Goal: Task Accomplishment & Management: Use online tool/utility

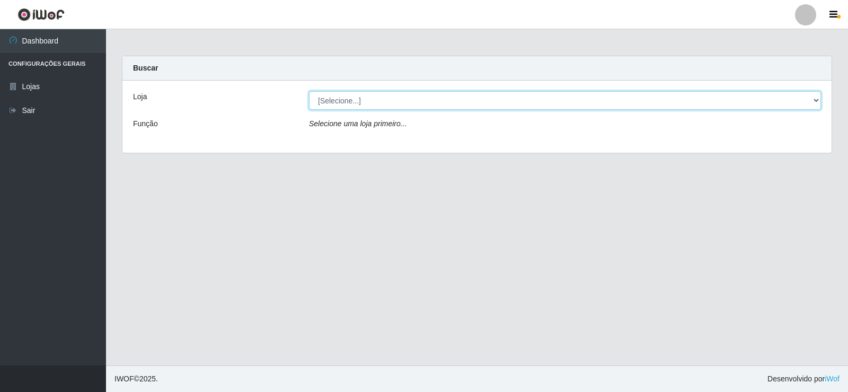
click at [396, 100] on select "[Selecione...] SuperFácil Atacado - [GEOGRAPHIC_DATA]" at bounding box center [565, 100] width 512 height 19
select select "504"
click at [309, 91] on select "[Selecione...] SuperFácil Atacado - [GEOGRAPHIC_DATA]" at bounding box center [565, 100] width 512 height 19
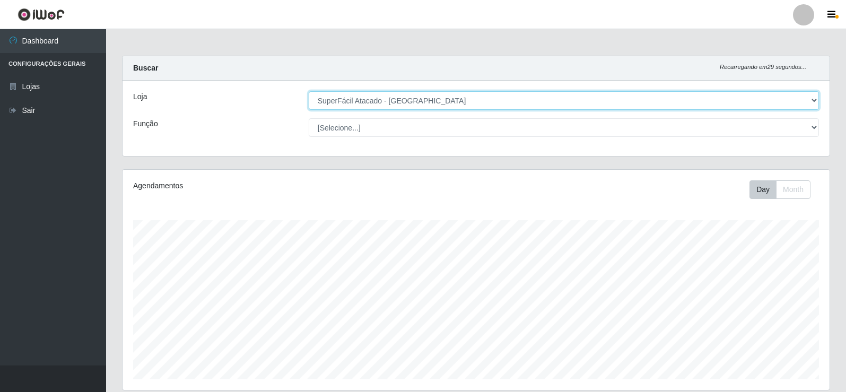
scroll to position [529916, 529429]
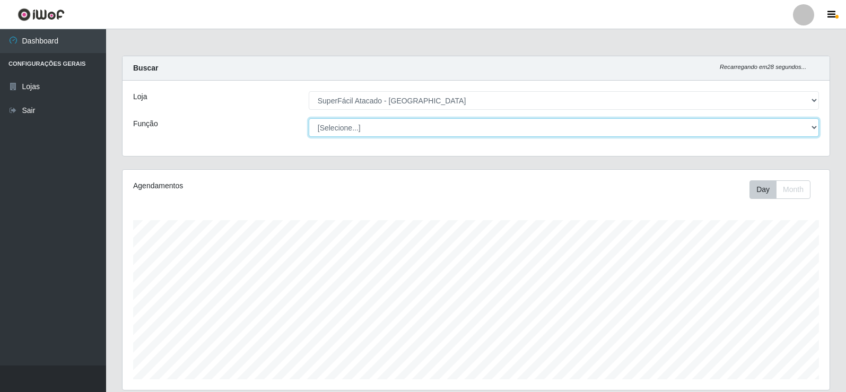
click at [394, 127] on select "[Selecione...] Embalador Embalador + Embalador ++ Operador de Caixa Operador de…" at bounding box center [564, 127] width 510 height 19
click at [309, 118] on select "[Selecione...] Embalador Embalador + Embalador ++ Operador de Caixa Operador de…" at bounding box center [564, 127] width 510 height 19
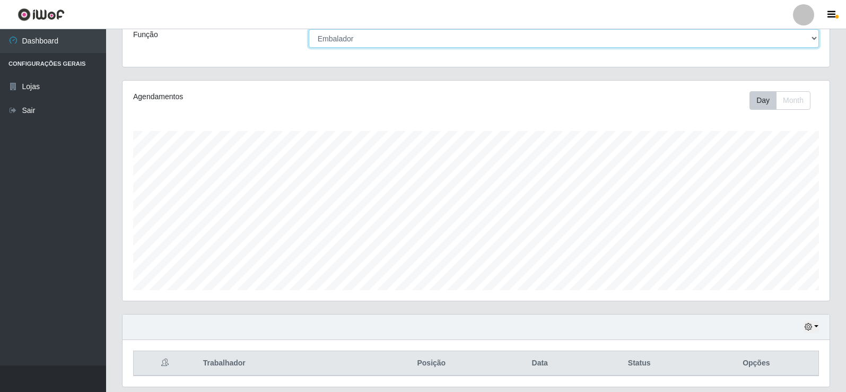
scroll to position [71, 0]
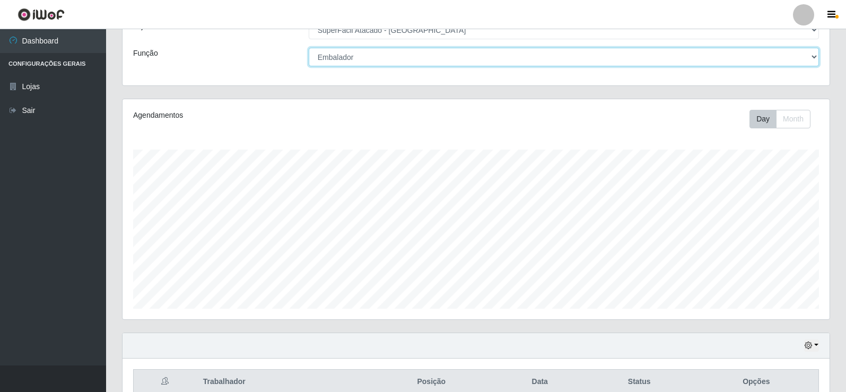
click at [363, 52] on select "[Selecione...] Embalador Embalador + Embalador ++ Operador de Caixa Operador de…" at bounding box center [564, 57] width 510 height 19
select select "[Selecione...]"
click at [309, 48] on select "[Selecione...] Embalador Embalador + Embalador ++ Operador de Caixa Operador de…" at bounding box center [564, 57] width 510 height 19
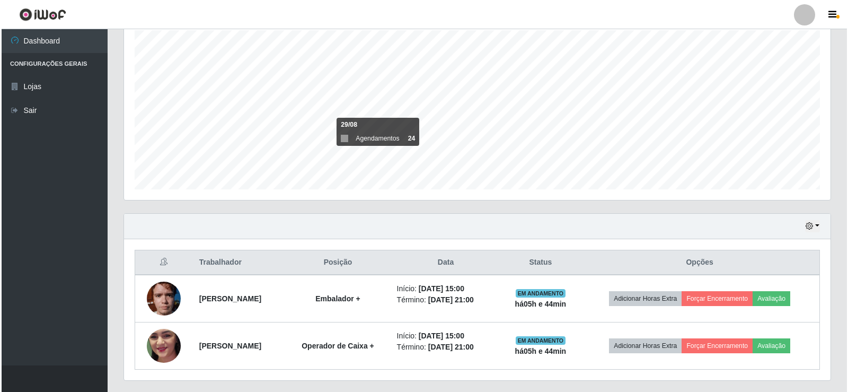
scroll to position [218, 0]
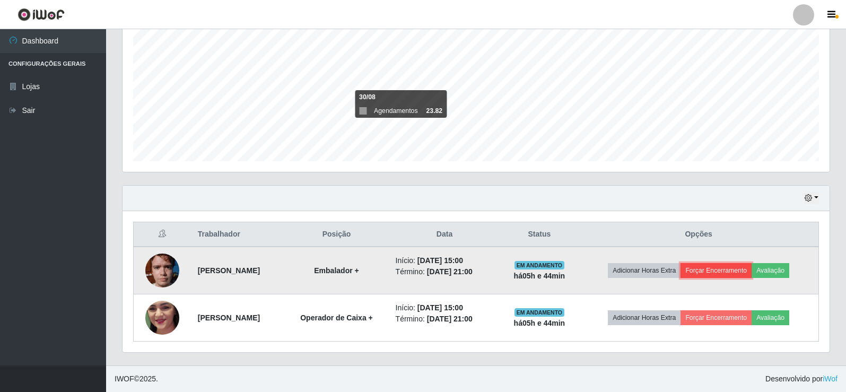
click at [727, 270] on button "Forçar Encerramento" at bounding box center [715, 270] width 71 height 15
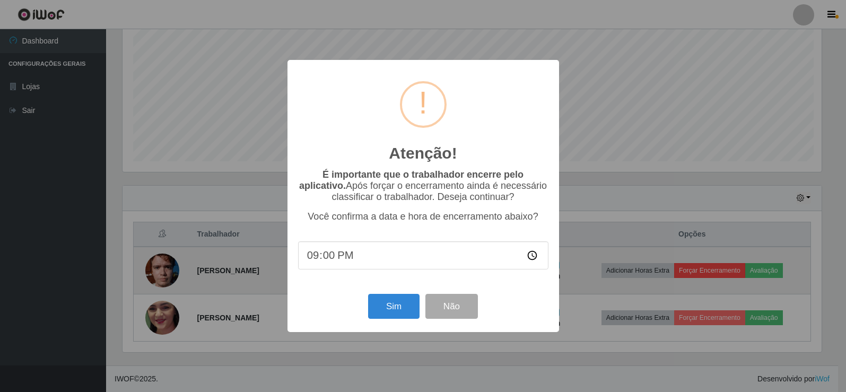
scroll to position [220, 701]
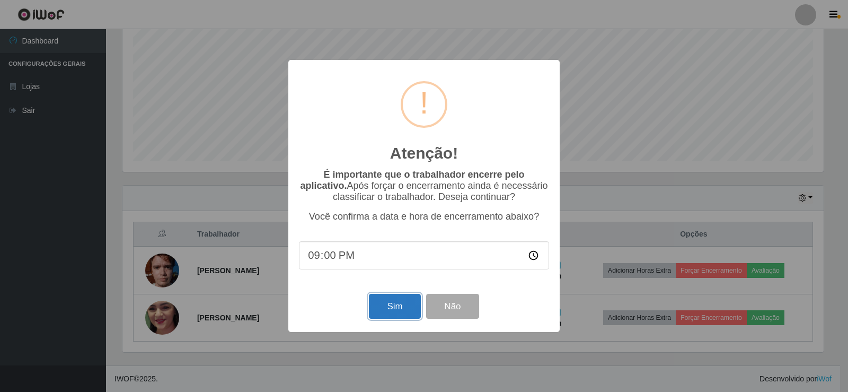
click at [400, 315] on button "Sim" at bounding box center [394, 306] width 51 height 25
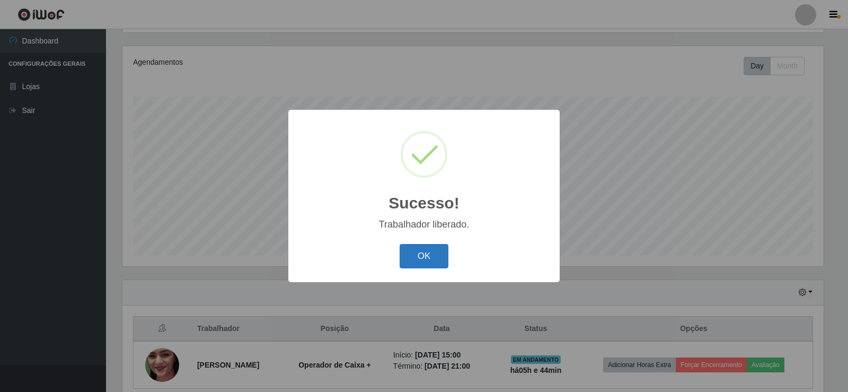
click at [440, 259] on button "OK" at bounding box center [424, 256] width 49 height 25
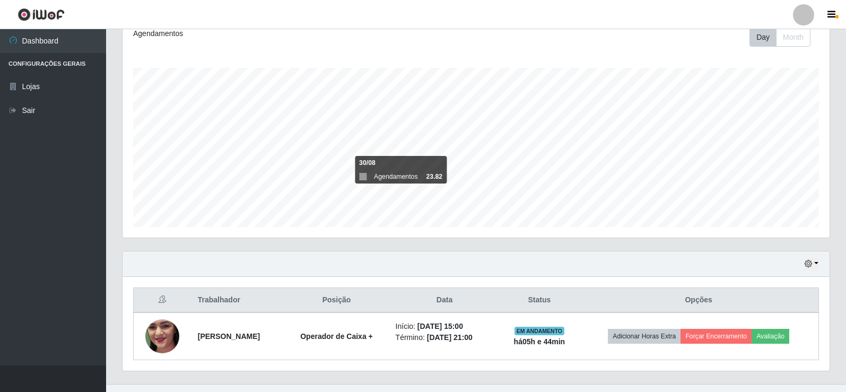
scroll to position [171, 0]
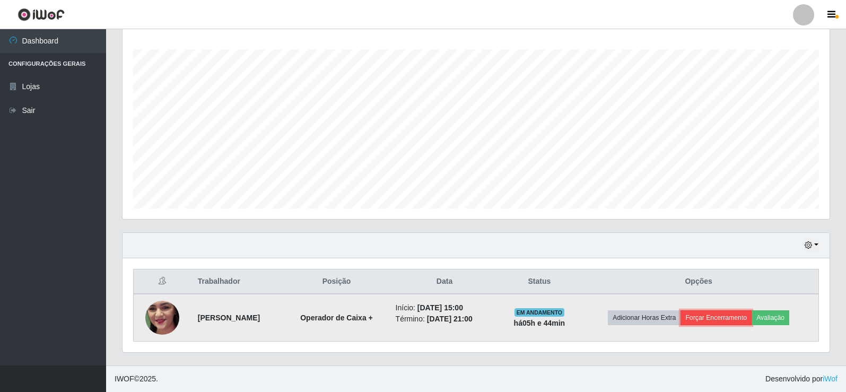
click at [722, 318] on button "Forçar Encerramento" at bounding box center [715, 317] width 71 height 15
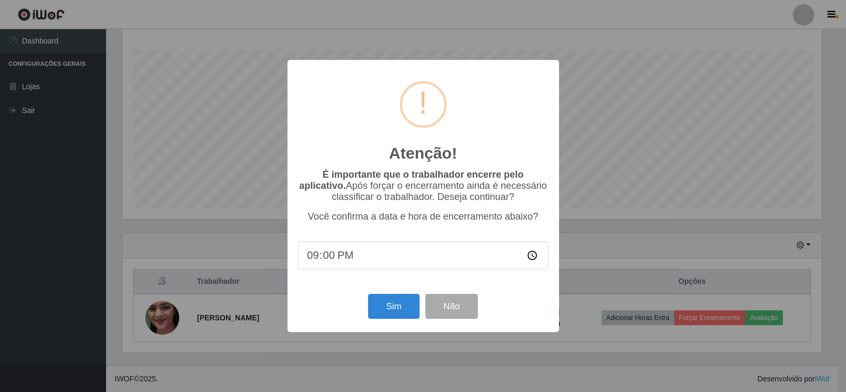
scroll to position [220, 701]
click at [381, 308] on button "Sim" at bounding box center [394, 306] width 51 height 25
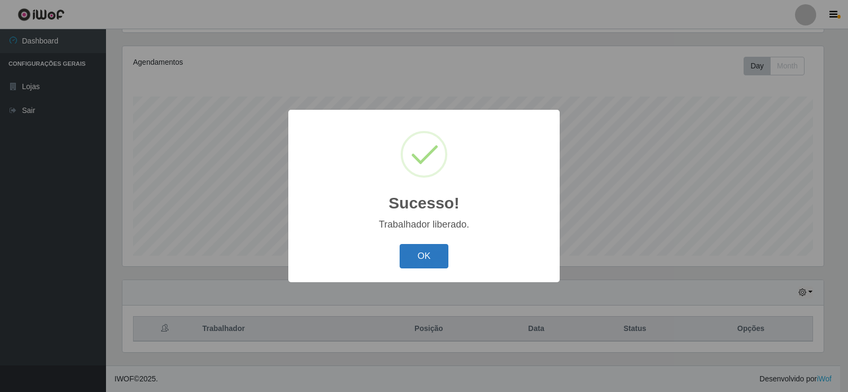
click at [416, 251] on button "OK" at bounding box center [424, 256] width 49 height 25
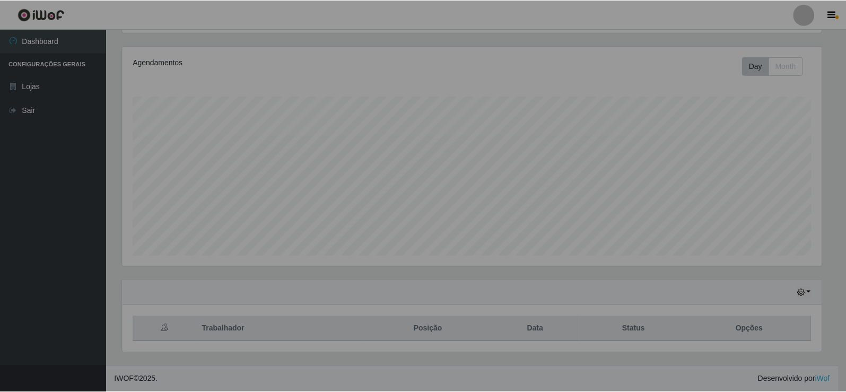
scroll to position [220, 707]
